Goal: Information Seeking & Learning: Learn about a topic

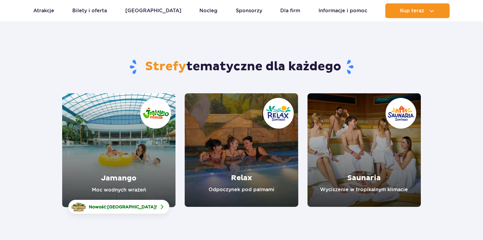
scroll to position [31, 0]
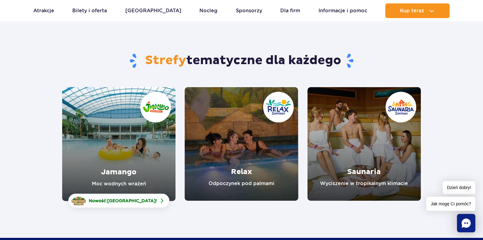
click at [138, 153] on link "Jamango" at bounding box center [118, 144] width 113 height 114
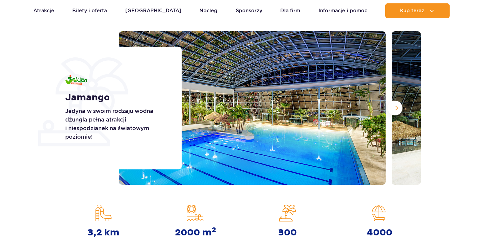
scroll to position [92, 0]
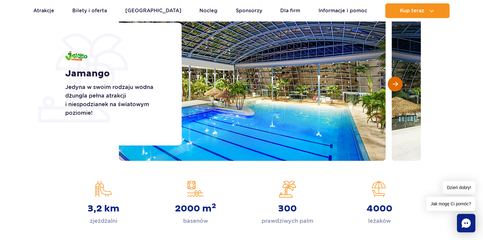
click at [397, 85] on button "Następny slajd" at bounding box center [395, 84] width 15 height 15
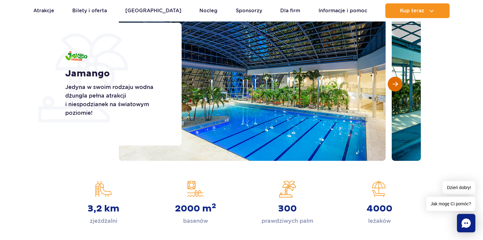
click at [397, 85] on span "Następny slajd" at bounding box center [395, 84] width 5 height 6
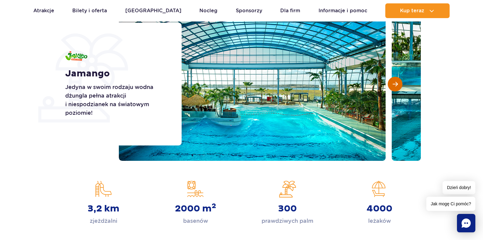
click at [396, 83] on span "Następny slajd" at bounding box center [395, 84] width 5 height 6
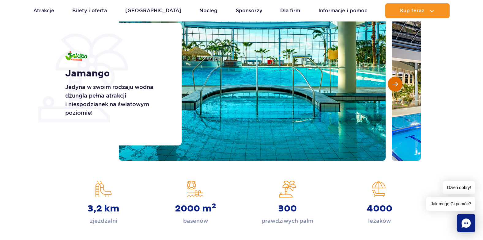
click at [396, 83] on span "Następny slajd" at bounding box center [395, 84] width 5 height 6
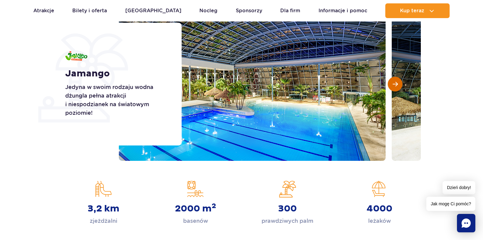
click at [396, 82] on span "Następny slajd" at bounding box center [395, 84] width 5 height 6
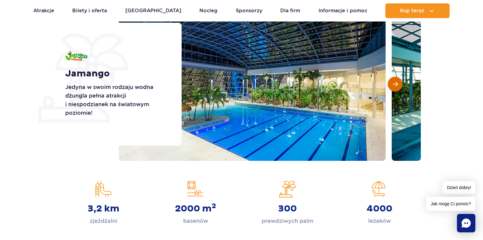
click at [396, 82] on span "Następny slajd" at bounding box center [395, 84] width 5 height 6
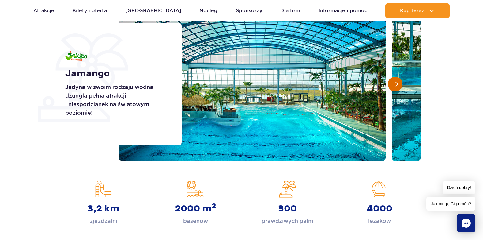
click at [396, 82] on span "Następny slajd" at bounding box center [395, 84] width 5 height 6
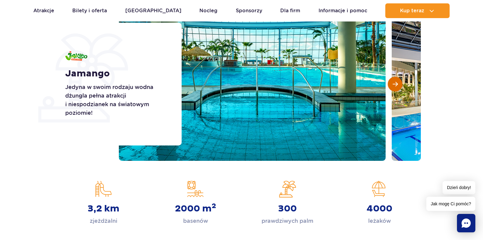
click at [396, 82] on span "Następny slajd" at bounding box center [395, 84] width 5 height 6
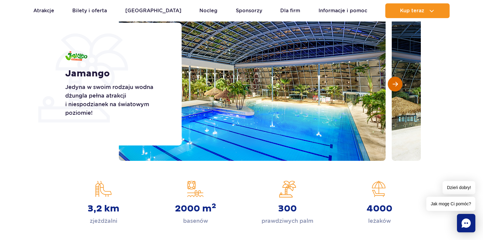
click at [396, 82] on span "Następny slajd" at bounding box center [395, 84] width 5 height 6
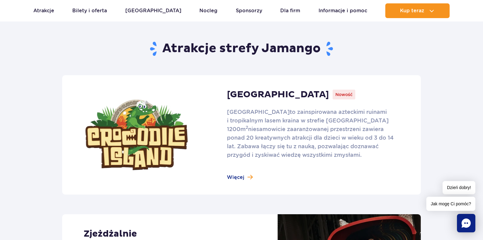
scroll to position [368, 0]
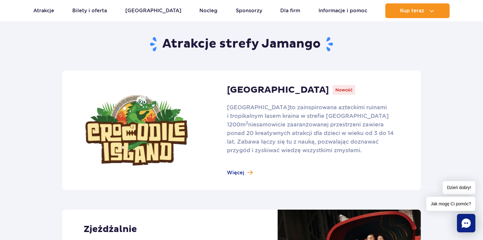
click at [235, 172] on link at bounding box center [241, 129] width 359 height 119
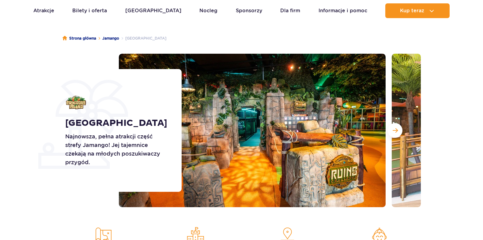
scroll to position [92, 0]
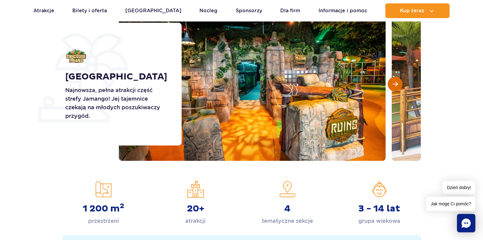
click at [395, 85] on span "Następny slajd" at bounding box center [395, 84] width 5 height 6
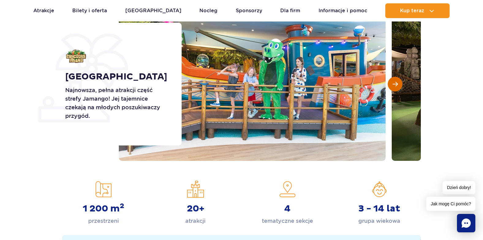
click at [396, 85] on span "Następny slajd" at bounding box center [395, 84] width 5 height 6
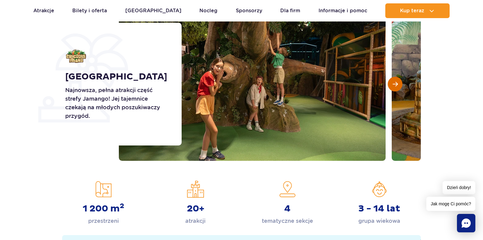
click at [396, 85] on span "Następny slajd" at bounding box center [395, 84] width 5 height 6
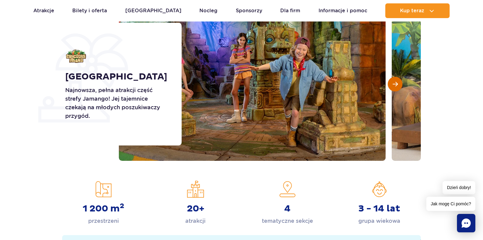
click at [396, 85] on span "Następny slajd" at bounding box center [395, 84] width 5 height 6
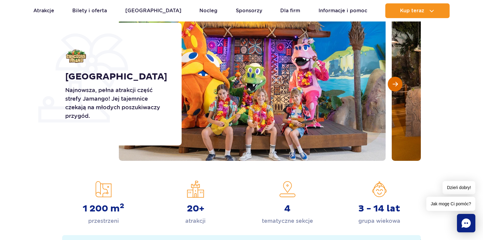
click at [396, 85] on span "Następny slajd" at bounding box center [395, 84] width 5 height 6
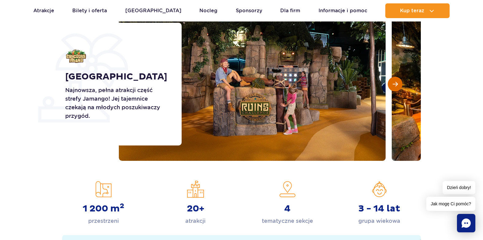
click at [396, 85] on span "Następny slajd" at bounding box center [395, 84] width 5 height 6
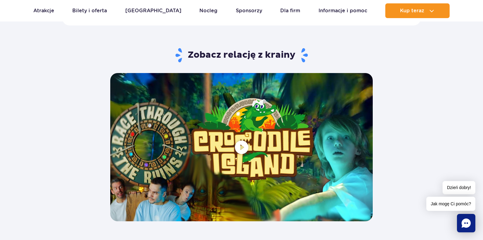
scroll to position [1225, 0]
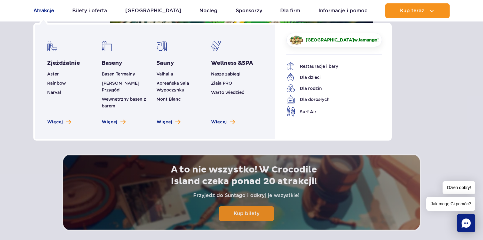
click at [49, 10] on link "Atrakcje" at bounding box center [43, 10] width 21 height 15
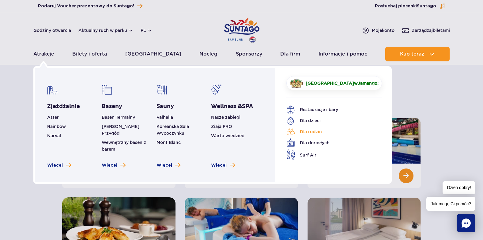
click at [304, 132] on link "Dla rodzin" at bounding box center [329, 131] width 86 height 9
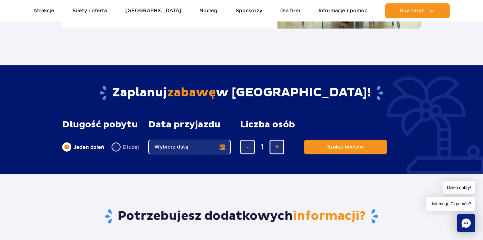
scroll to position [705, 0]
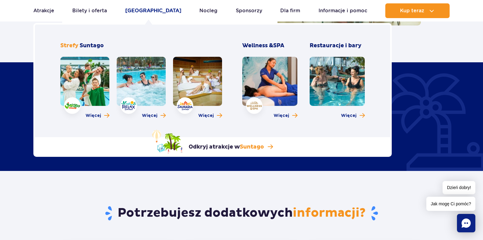
click at [154, 12] on link "[GEOGRAPHIC_DATA]" at bounding box center [153, 10] width 56 height 15
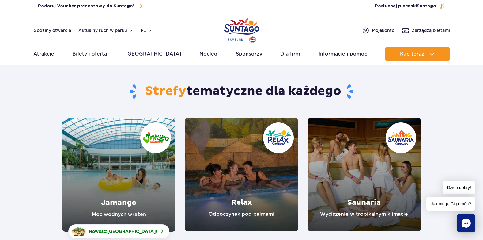
click at [251, 167] on link "Relax" at bounding box center [241, 174] width 113 height 113
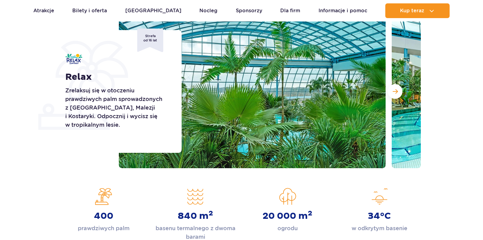
scroll to position [92, 0]
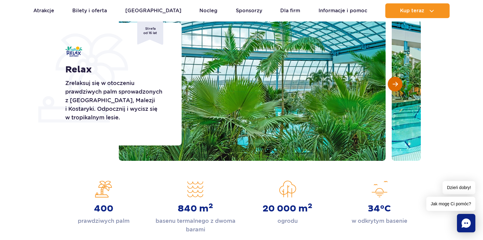
click at [396, 83] on span "Następny slajd" at bounding box center [395, 84] width 5 height 6
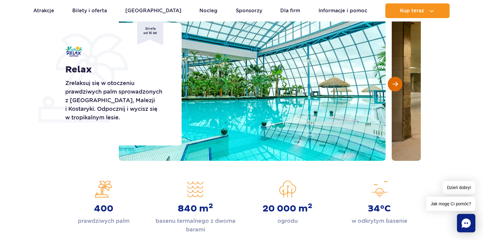
click at [397, 84] on span "Następny slajd" at bounding box center [395, 84] width 5 height 6
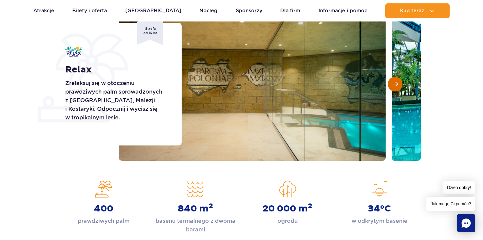
click at [397, 84] on span "Następny slajd" at bounding box center [395, 84] width 5 height 6
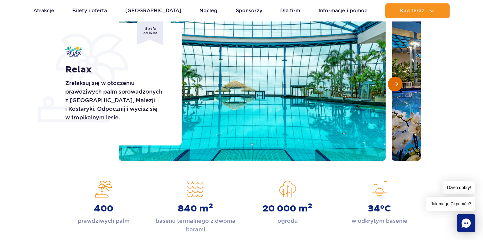
click at [397, 84] on span "Następny slajd" at bounding box center [395, 84] width 5 height 6
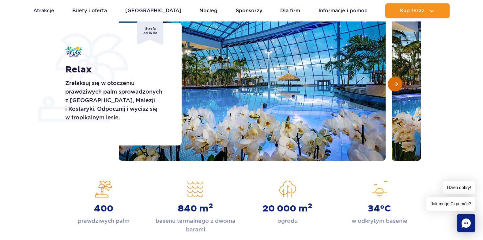
click at [397, 84] on span "Następny slajd" at bounding box center [395, 84] width 5 height 6
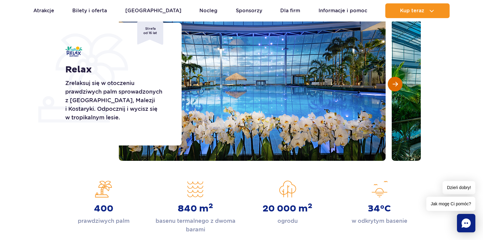
click at [397, 84] on span "Następny slajd" at bounding box center [395, 84] width 5 height 6
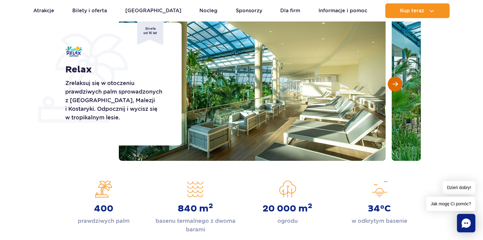
click at [397, 84] on span "Następny slajd" at bounding box center [395, 84] width 5 height 6
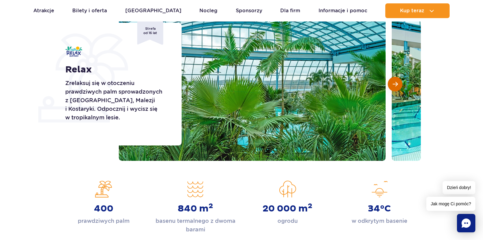
click at [397, 84] on span "Następny slajd" at bounding box center [395, 84] width 5 height 6
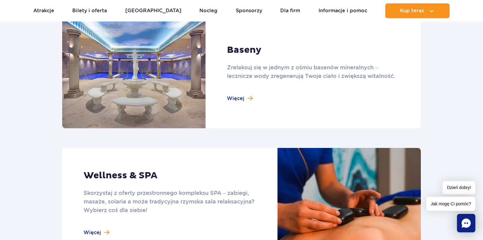
scroll to position [429, 0]
click at [237, 98] on link at bounding box center [241, 73] width 359 height 110
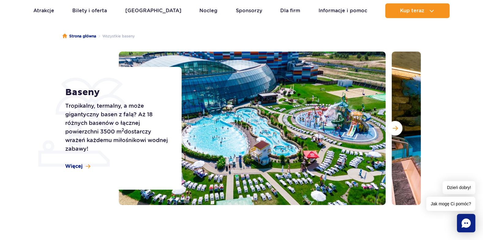
scroll to position [61, 0]
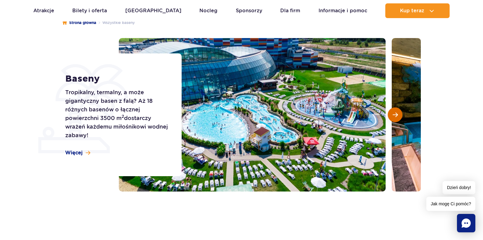
click at [395, 113] on span "Następny slajd" at bounding box center [395, 115] width 5 height 6
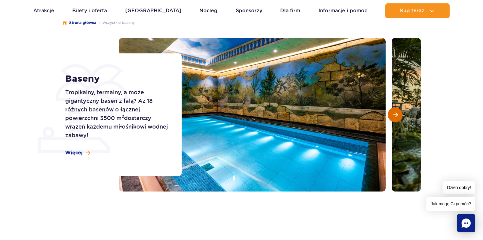
click at [396, 113] on span "Następny slajd" at bounding box center [395, 115] width 5 height 6
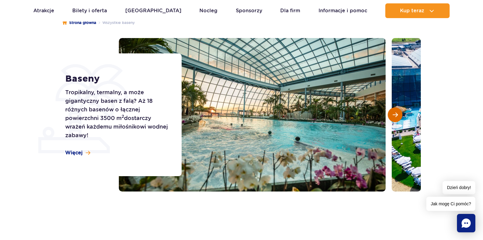
click at [396, 113] on span "Następny slajd" at bounding box center [395, 115] width 5 height 6
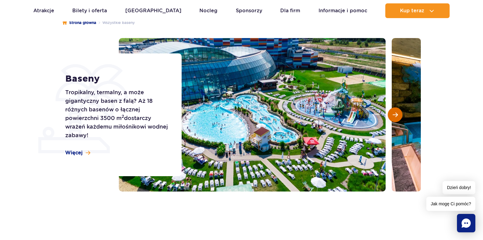
click at [396, 113] on span "Następny slajd" at bounding box center [395, 115] width 5 height 6
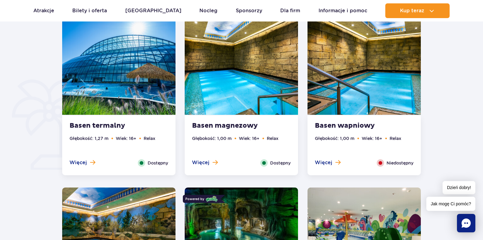
scroll to position [429, 0]
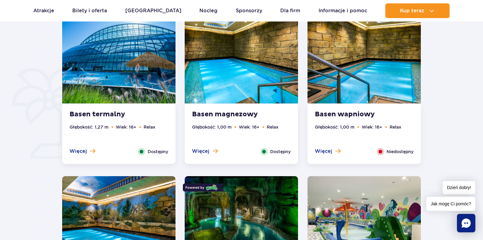
click at [399, 149] on span "Niedostępny" at bounding box center [400, 151] width 27 height 7
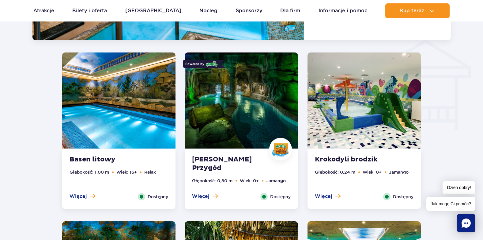
scroll to position [753, 0]
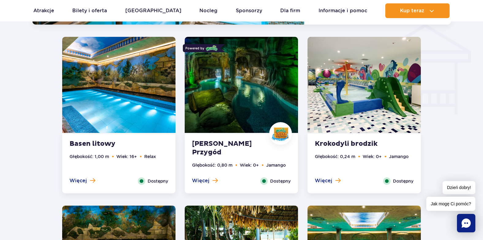
click at [232, 108] on img at bounding box center [241, 85] width 113 height 96
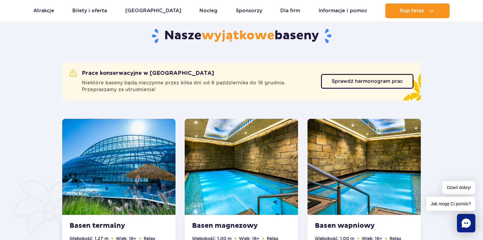
scroll to position [340, 0]
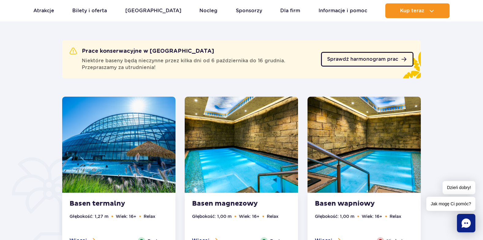
click at [371, 62] on link "Sprawdź harmonogram prac" at bounding box center [367, 59] width 93 height 15
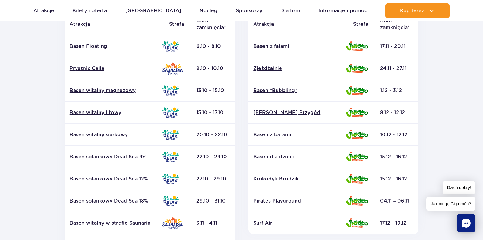
scroll to position [153, 0]
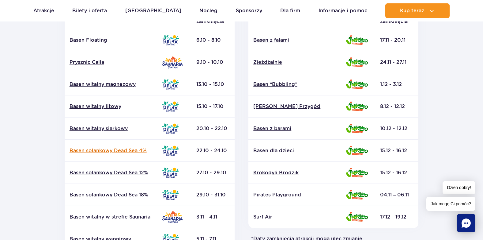
click at [137, 150] on link "Basen solankowy Dead Sea 4%" at bounding box center [114, 150] width 88 height 7
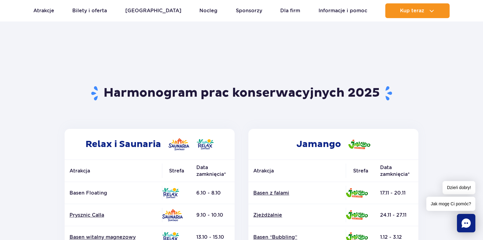
scroll to position [0, 0]
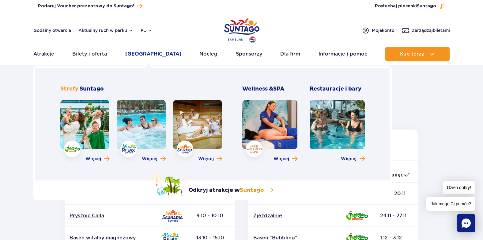
click at [153, 53] on link "[GEOGRAPHIC_DATA]" at bounding box center [153, 54] width 56 height 15
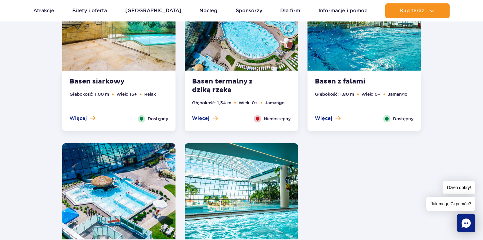
scroll to position [1151, 0]
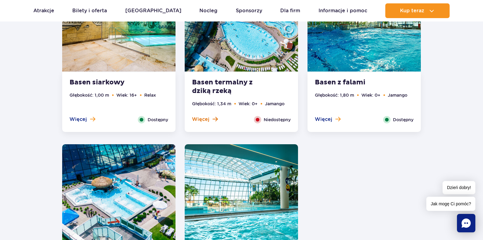
click at [214, 119] on span at bounding box center [215, 119] width 5 height 6
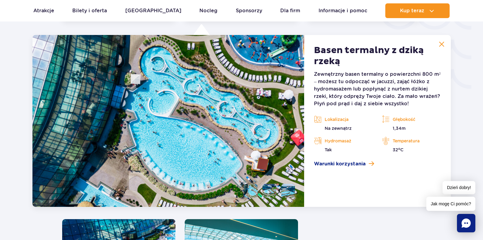
scroll to position [1075, 0]
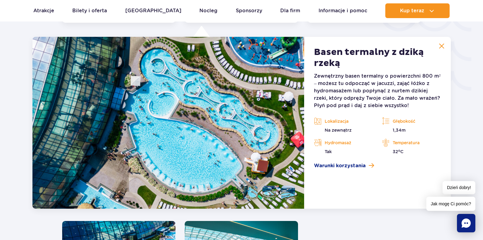
click at [221, 133] on img at bounding box center [168, 123] width 272 height 172
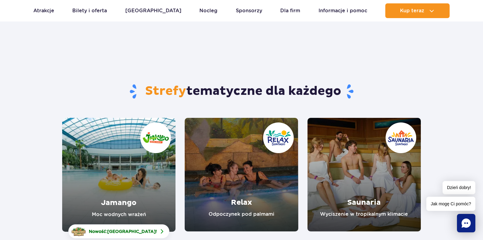
scroll to position [61, 0]
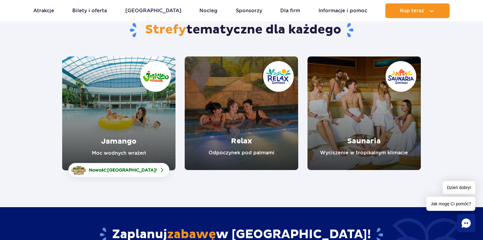
click at [146, 101] on link "Jamango" at bounding box center [118, 113] width 113 height 114
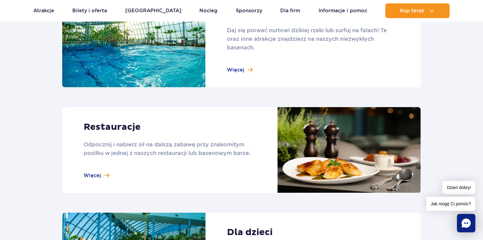
scroll to position [613, 0]
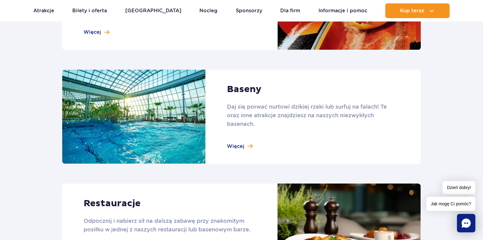
click at [238, 144] on link at bounding box center [241, 117] width 359 height 94
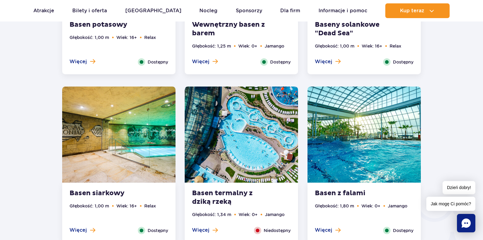
scroll to position [919, 0]
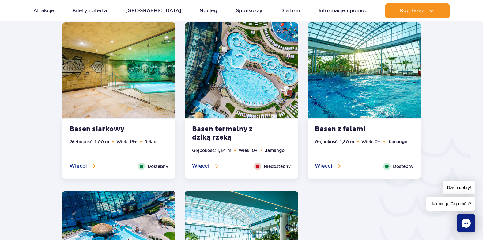
click at [264, 165] on span "Niedostępny" at bounding box center [277, 166] width 27 height 7
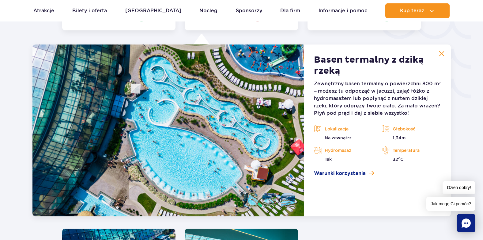
scroll to position [1075, 0]
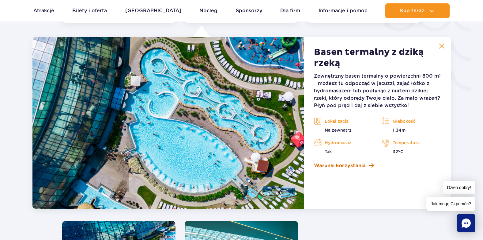
click at [335, 166] on span "Warunki korzystania" at bounding box center [340, 165] width 52 height 7
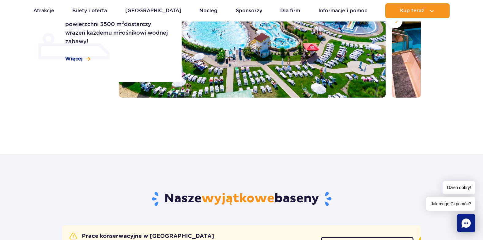
scroll to position [0, 0]
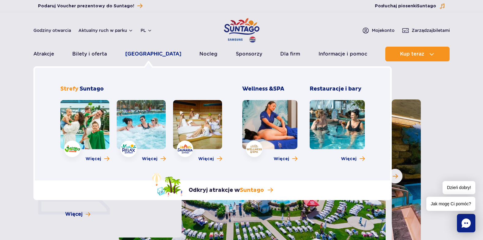
click at [145, 52] on link "[GEOGRAPHIC_DATA]" at bounding box center [153, 54] width 56 height 15
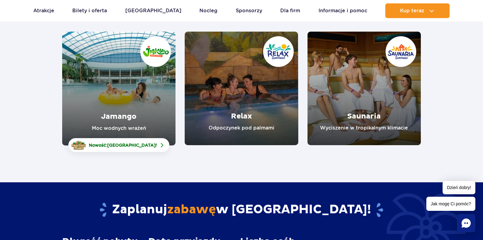
scroll to position [92, 0]
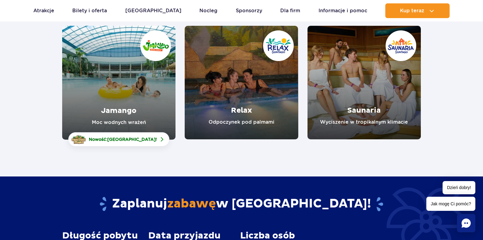
click at [133, 112] on link "Jamango" at bounding box center [118, 83] width 113 height 114
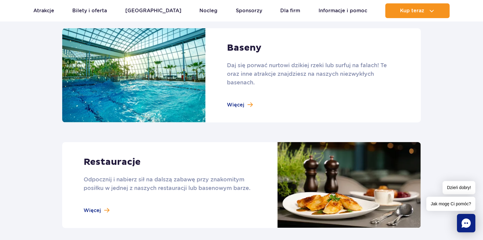
scroll to position [643, 0]
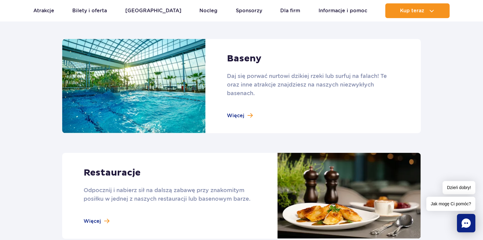
click at [237, 116] on link at bounding box center [241, 86] width 359 height 94
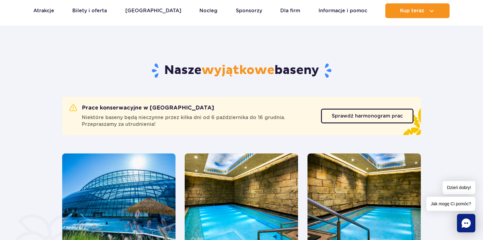
scroll to position [368, 0]
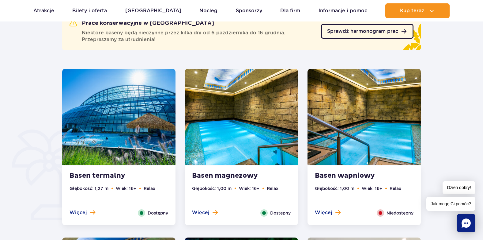
click at [375, 30] on span "Sprawdź harmonogram prac" at bounding box center [362, 31] width 71 height 5
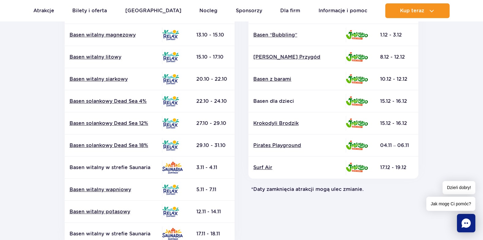
scroll to position [214, 0]
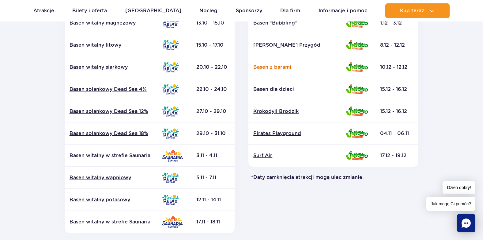
click at [269, 67] on link "Basen z barami" at bounding box center [297, 67] width 88 height 7
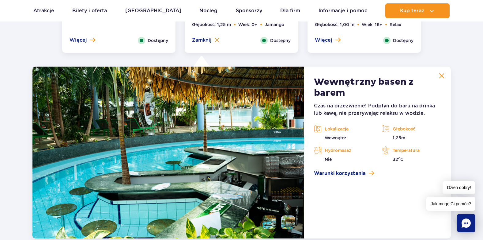
scroll to position [814, 0]
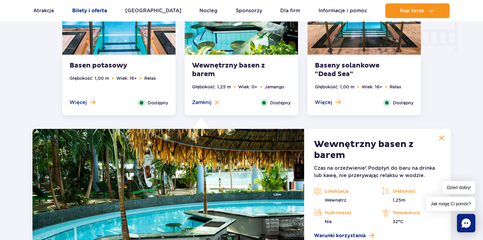
click at [89, 9] on link "Bilety i oferta" at bounding box center [89, 10] width 35 height 15
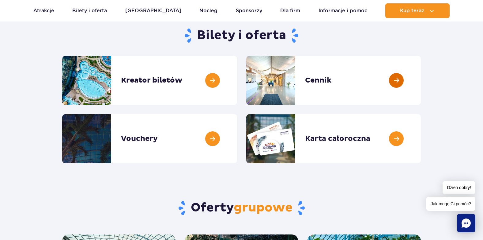
scroll to position [61, 0]
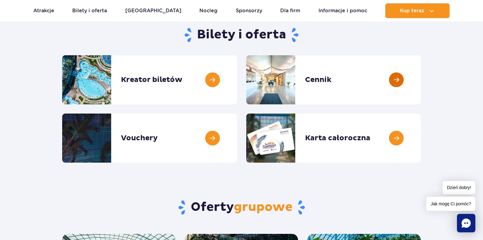
click at [421, 81] on link at bounding box center [421, 79] width 0 height 49
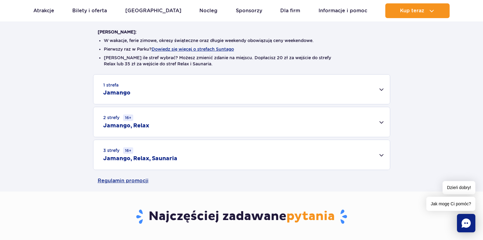
scroll to position [153, 0]
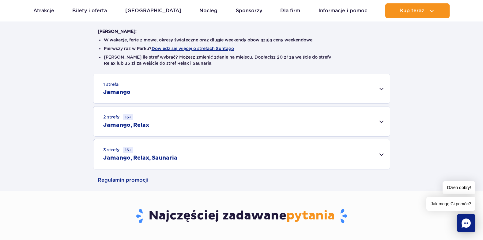
click at [188, 154] on div "3 strefy 16+ Jamango, Relax, Saunaria" at bounding box center [241, 154] width 297 height 30
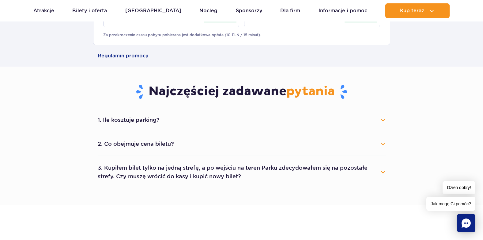
scroll to position [368, 0]
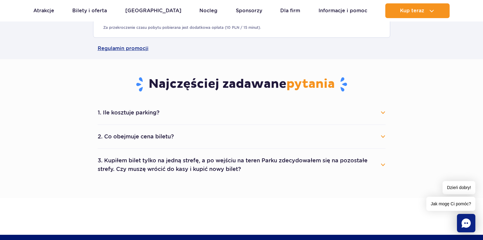
click at [186, 164] on button "3. Kupiłem bilet tylko na jedną strefę, a po wejściu na teren Parku zdecydowałe…" at bounding box center [242, 164] width 288 height 22
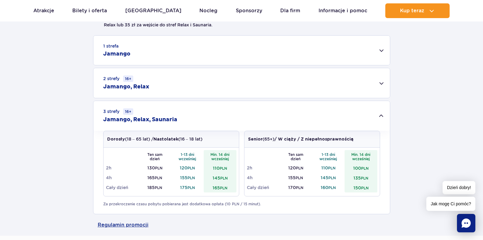
scroll to position [184, 0]
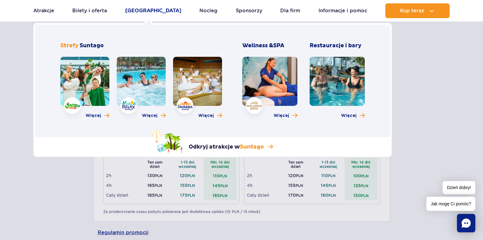
click at [146, 9] on link "[GEOGRAPHIC_DATA]" at bounding box center [153, 10] width 56 height 15
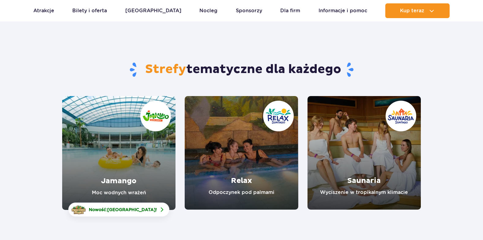
scroll to position [92, 0]
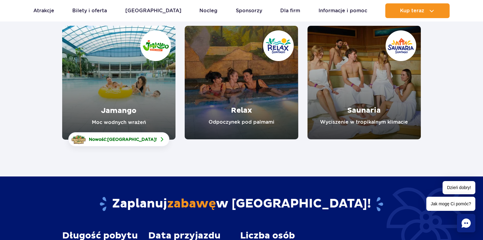
click at [385, 117] on link "Saunaria" at bounding box center [364, 82] width 113 height 113
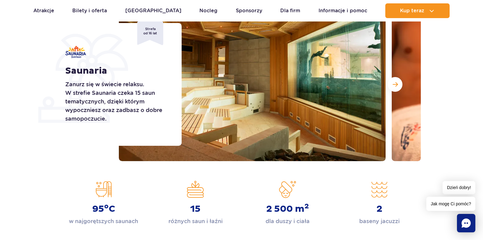
scroll to position [92, 0]
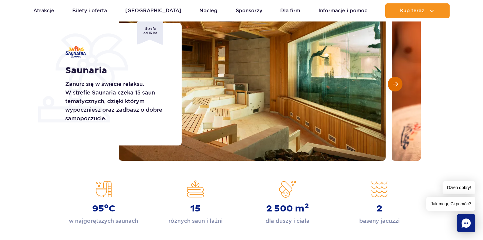
click at [397, 84] on span "Następny slajd" at bounding box center [395, 84] width 5 height 6
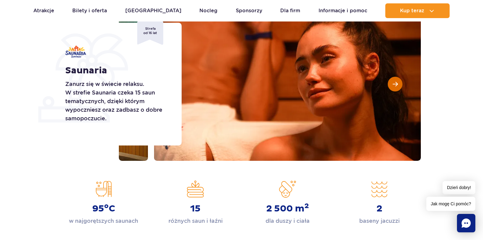
click at [397, 84] on span "Następny slajd" at bounding box center [395, 84] width 5 height 6
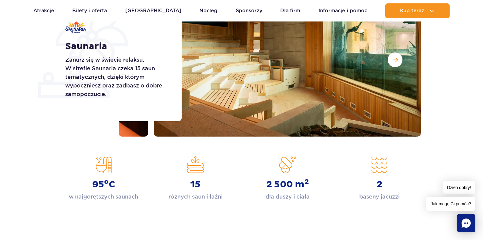
scroll to position [61, 0]
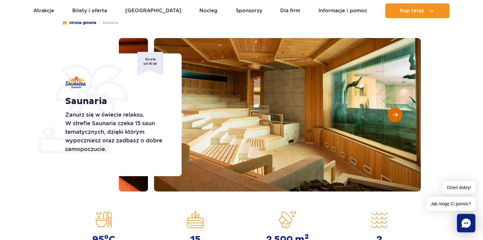
click at [394, 115] on span "Następny slajd" at bounding box center [395, 115] width 5 height 6
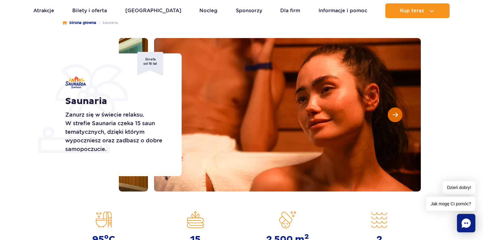
click at [394, 115] on span "Następny slajd" at bounding box center [395, 115] width 5 height 6
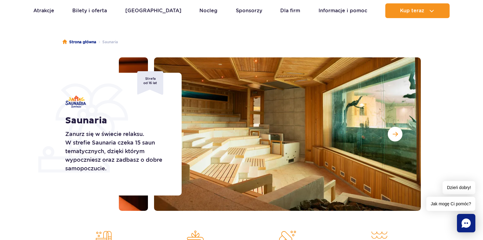
scroll to position [0, 0]
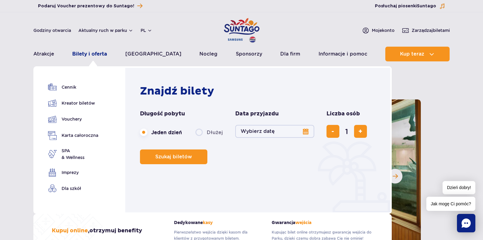
click at [94, 52] on link "Bilety i oferta" at bounding box center [89, 54] width 35 height 15
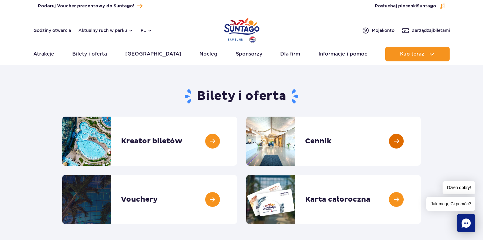
click at [421, 140] on link at bounding box center [421, 140] width 0 height 49
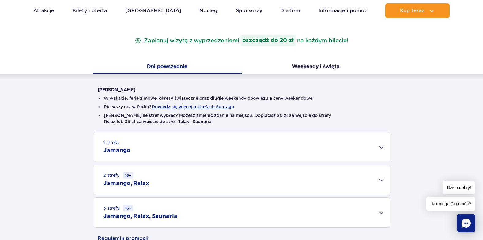
scroll to position [123, 0]
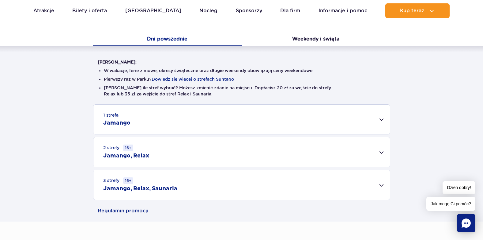
click at [163, 188] on h2 "Jamango, Relax, Saunaria" at bounding box center [140, 188] width 74 height 7
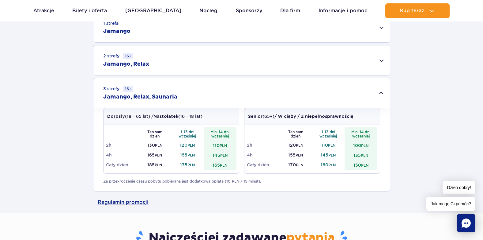
scroll to position [214, 0]
click at [200, 33] on div "1 strefa Jamango" at bounding box center [241, 27] width 297 height 29
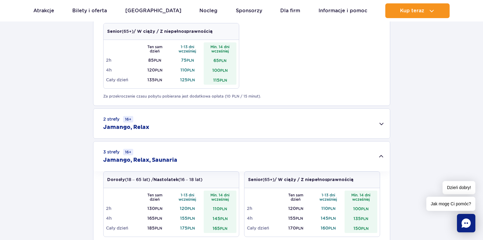
scroll to position [398, 0]
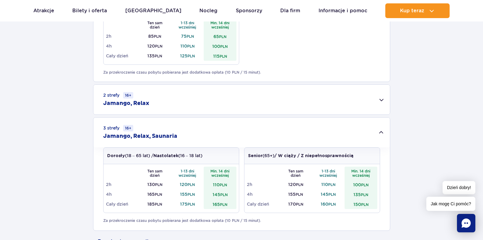
click at [205, 99] on div "2 strefy 16+ Jamango, Relax" at bounding box center [241, 100] width 297 height 30
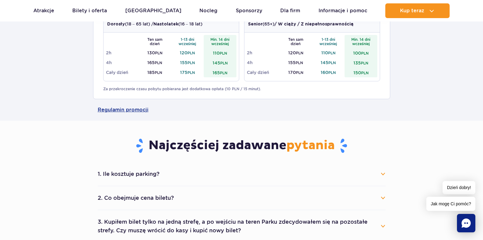
scroll to position [674, 0]
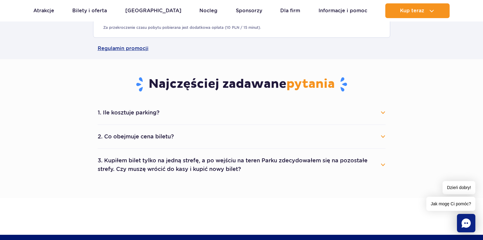
click at [205, 141] on button "2. Co obejmuje cena biletu?" at bounding box center [242, 136] width 288 height 13
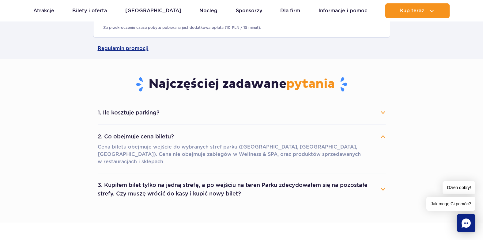
click at [189, 112] on button "1. Ile kosztuje parking?" at bounding box center [242, 112] width 288 height 13
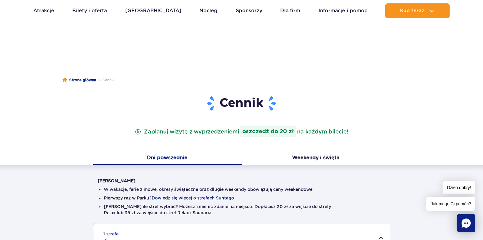
scroll to position [0, 0]
